Goal: Task Accomplishment & Management: Complete application form

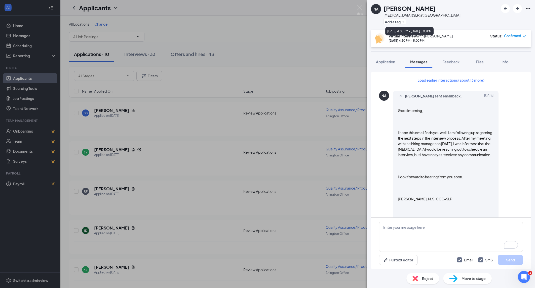
scroll to position [522, 0]
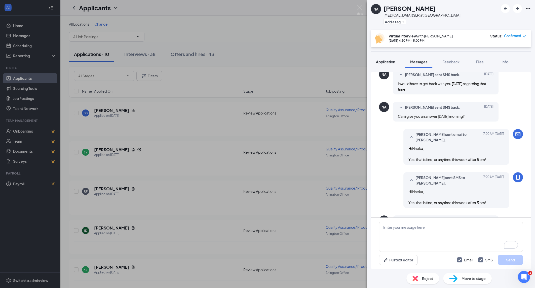
click at [393, 68] on button "Application" at bounding box center [385, 62] width 29 height 13
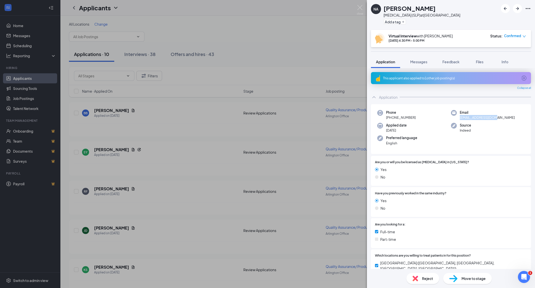
drag, startPoint x: 458, startPoint y: 118, endPoint x: 496, endPoint y: 118, distance: 38.0
click at [496, 118] on div "Email [EMAIL_ADDRESS][DOMAIN_NAME]" at bounding box center [488, 115] width 74 height 10
copy span "[EMAIL_ADDRESS][DOMAIN_NAME]"
drag, startPoint x: 385, startPoint y: 120, endPoint x: 419, endPoint y: 120, distance: 33.7
click at [419, 120] on div "Phone [PHONE_NUMBER]" at bounding box center [414, 115] width 74 height 10
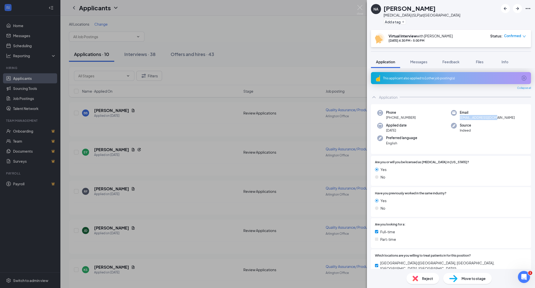
copy span "[PHONE_NUMBER]"
click at [451, 63] on span "Feedback" at bounding box center [450, 62] width 17 height 5
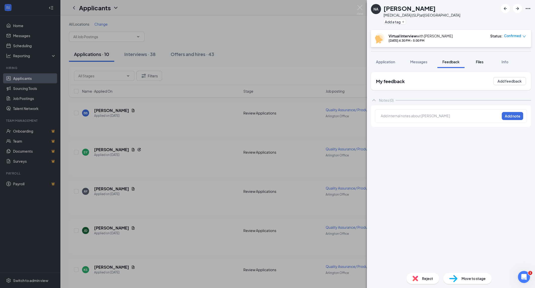
click at [478, 65] on button "Files" at bounding box center [479, 62] width 20 height 13
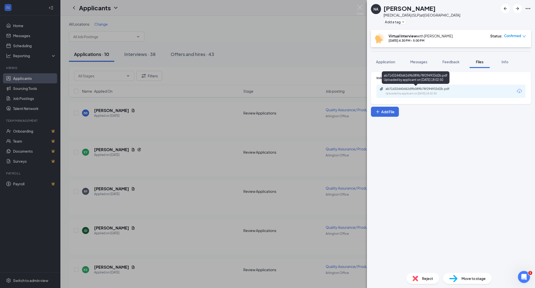
click at [426, 91] on div "ab71432440d62d9b089b78f294933d2b.pdf Uploaded by applicant on [DATE] 18:02:50" at bounding box center [419, 91] width 81 height 9
